Goal: Transaction & Acquisition: Purchase product/service

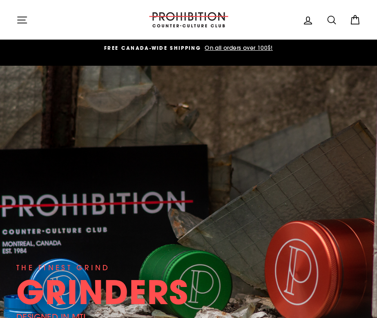
click at [25, 17] on icon "button" at bounding box center [21, 19] width 11 height 11
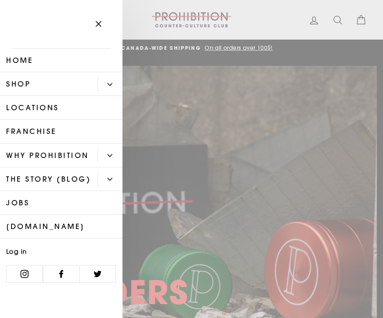
click at [106, 84] on button "Primary" at bounding box center [110, 84] width 25 height 14
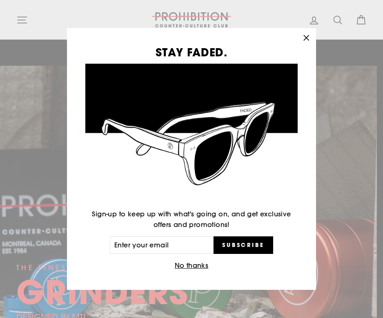
click at [202, 268] on button "No thanks" at bounding box center [191, 265] width 39 height 11
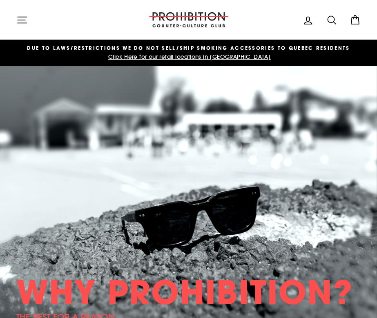
click at [31, 19] on button "Site navigation" at bounding box center [21, 20] width 21 height 18
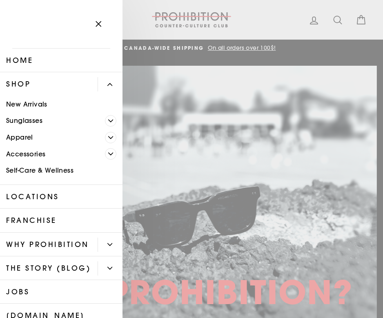
click at [99, 85] on button "Primary" at bounding box center [110, 84] width 25 height 14
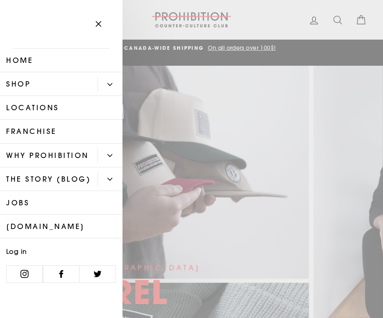
click at [101, 24] on icon "button" at bounding box center [98, 23] width 11 height 11
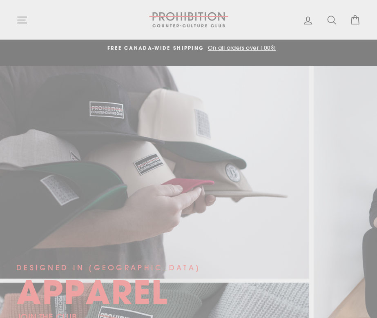
click at [316, 18] on icon at bounding box center [331, 19] width 11 height 11
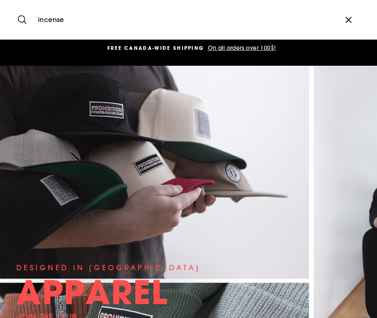
type input "incense"
click at [16, 6] on button "Search" at bounding box center [25, 19] width 18 height 27
